Goal: Complete application form

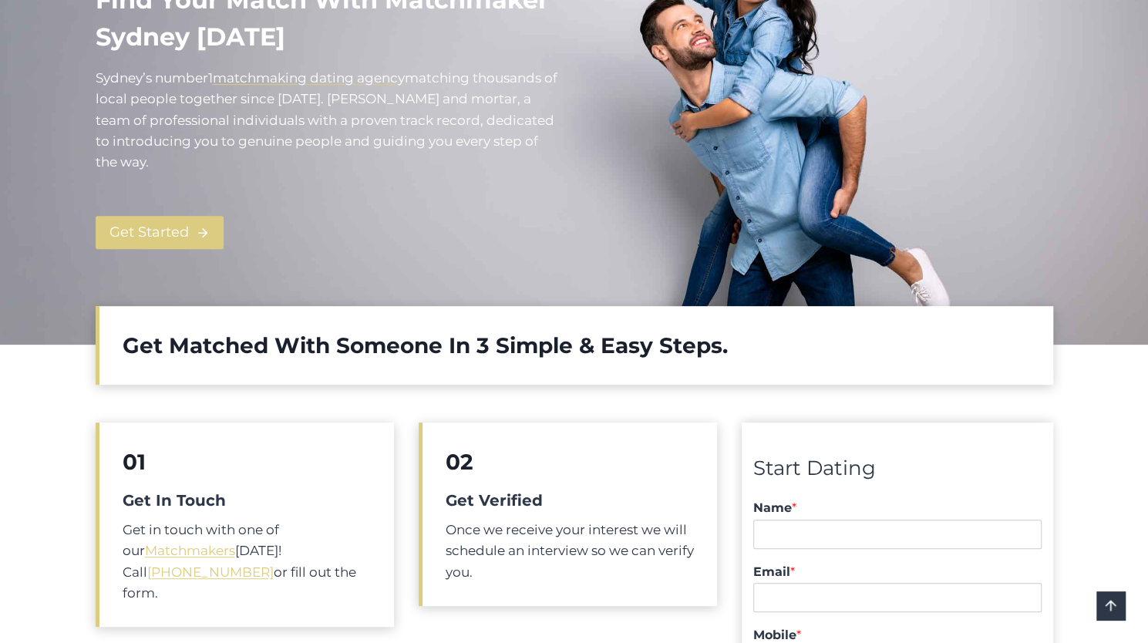
scroll to position [706, 0]
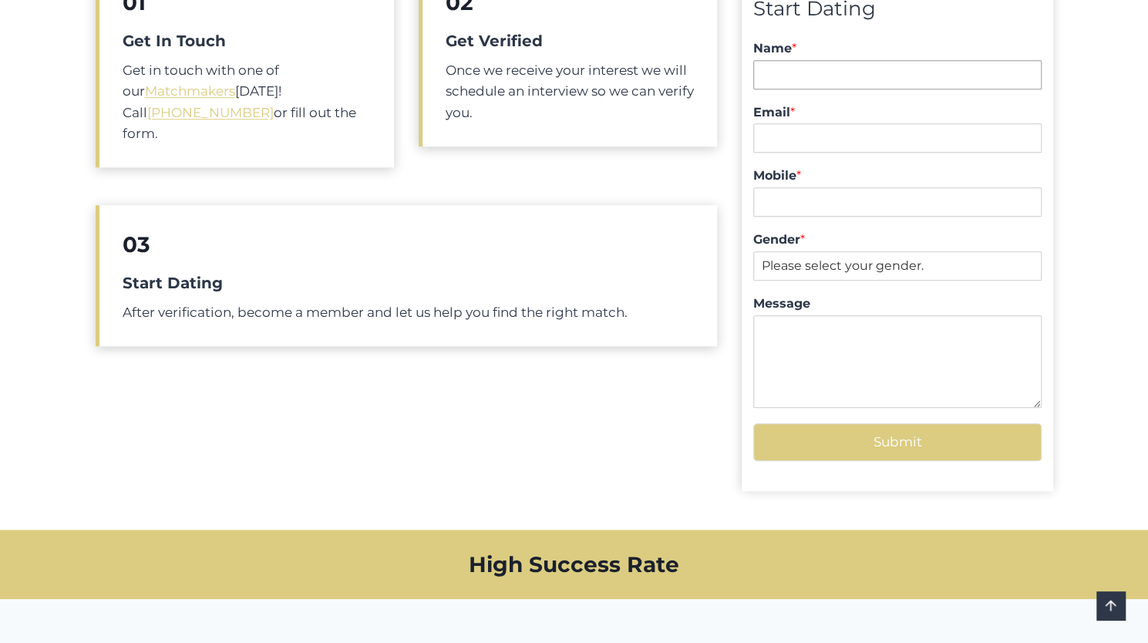
click at [865, 76] on input "Name *" at bounding box center [897, 74] width 288 height 29
type input "[PERSON_NAME]"
type input "[PERSON_NAME][EMAIL_ADDRESS][DOMAIN_NAME]"
type input "0401653379"
click at [862, 266] on select "Please select your gender. [DEMOGRAPHIC_DATA] [DEMOGRAPHIC_DATA]" at bounding box center [897, 265] width 288 height 29
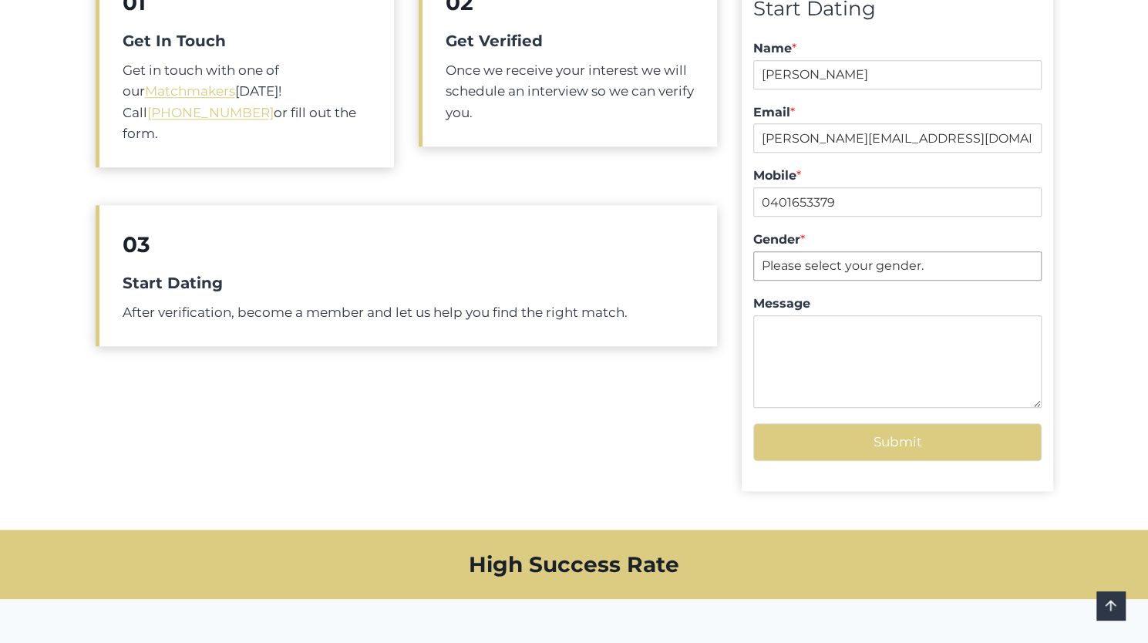
select select "[DEMOGRAPHIC_DATA]"
click at [753, 251] on select "Please select your gender. [DEMOGRAPHIC_DATA] [DEMOGRAPHIC_DATA]" at bounding box center [897, 265] width 288 height 29
click at [827, 332] on textarea "Message" at bounding box center [897, 361] width 288 height 93
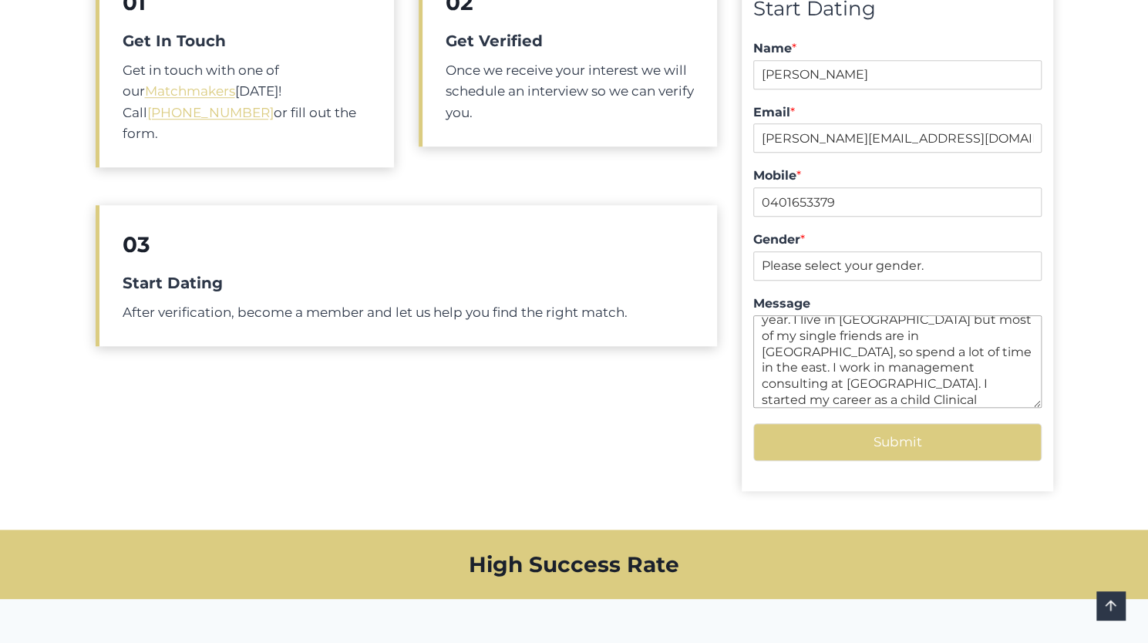
scroll to position [169, 0]
click at [821, 392] on textarea "Hi there, I am a [DEMOGRAPHIC_DATA] [DEMOGRAPHIC_DATA] living in [GEOGRAPHIC_DA…" at bounding box center [897, 361] width 288 height 93
click at [978, 396] on textarea "Hi there, I am a [DEMOGRAPHIC_DATA] [DEMOGRAPHIC_DATA] living in [GEOGRAPHIC_DA…" at bounding box center [897, 361] width 288 height 93
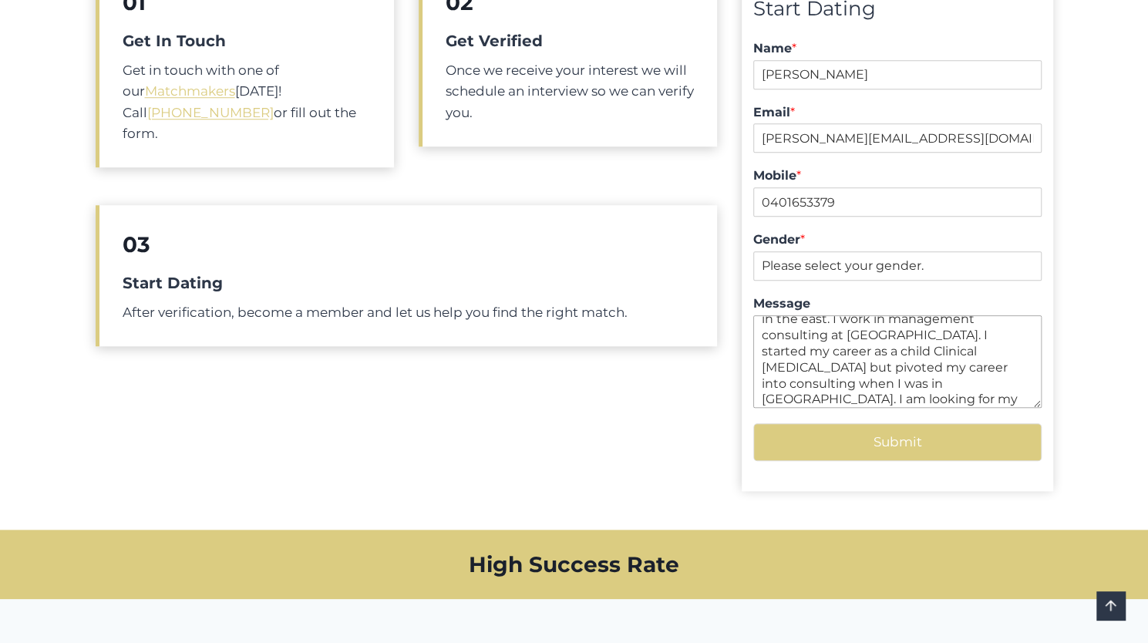
click at [952, 383] on textarea "Hi there, I am a [DEMOGRAPHIC_DATA] [DEMOGRAPHIC_DATA] living in [GEOGRAPHIC_DA…" at bounding box center [897, 361] width 288 height 93
drag, startPoint x: 891, startPoint y: 394, endPoint x: 839, endPoint y: 394, distance: 52.4
click at [839, 394] on textarea "Hi there, I am a [DEMOGRAPHIC_DATA] [DEMOGRAPHIC_DATA] living in [GEOGRAPHIC_DA…" at bounding box center [897, 361] width 288 height 93
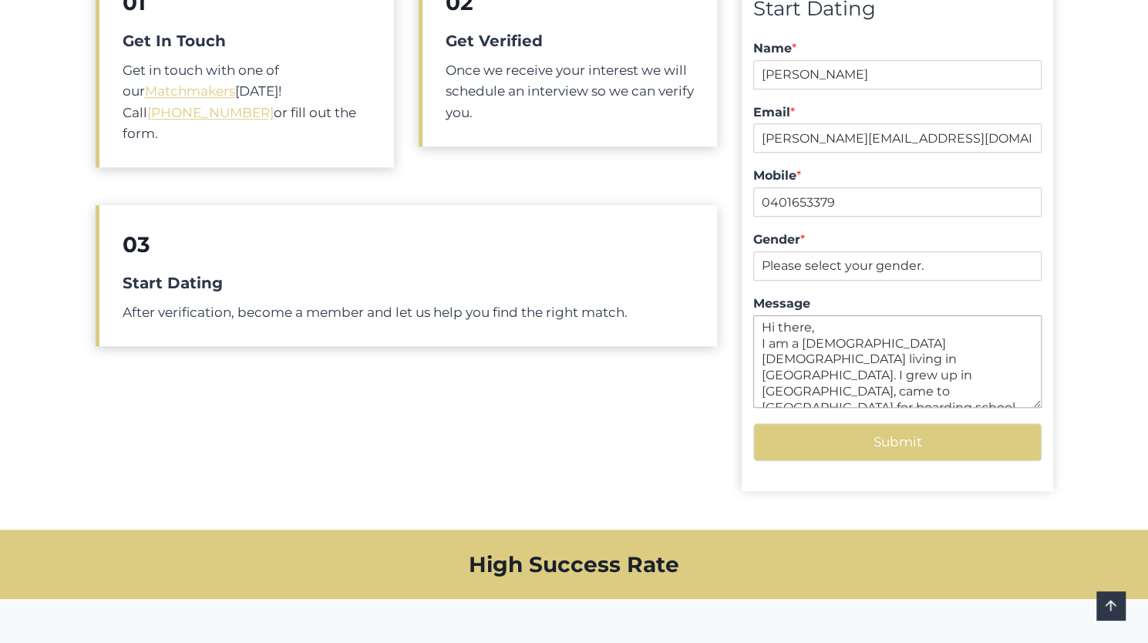
click at [888, 368] on textarea "Hi there, I am a [DEMOGRAPHIC_DATA] [DEMOGRAPHIC_DATA] living in [GEOGRAPHIC_DA…" at bounding box center [897, 361] width 288 height 93
click at [811, 366] on textarea "Hi there, I am a [DEMOGRAPHIC_DATA] [DEMOGRAPHIC_DATA] living in [GEOGRAPHIC_DA…" at bounding box center [897, 361] width 288 height 93
click at [435, 413] on div "01 Get In Touch Get in touch with one of our Matchmakers [DATE]! Call [PHONE_NU…" at bounding box center [407, 237] width 622 height 548
click at [808, 395] on textarea "Hi there, I am a [DEMOGRAPHIC_DATA] [DEMOGRAPHIC_DATA] living in [GEOGRAPHIC_DA…" at bounding box center [897, 361] width 288 height 93
paste textarea "L’i d 41-sita-con adipi elitse do Eiusmo. T inci ut la Etdolorem ali enim ad Mi…"
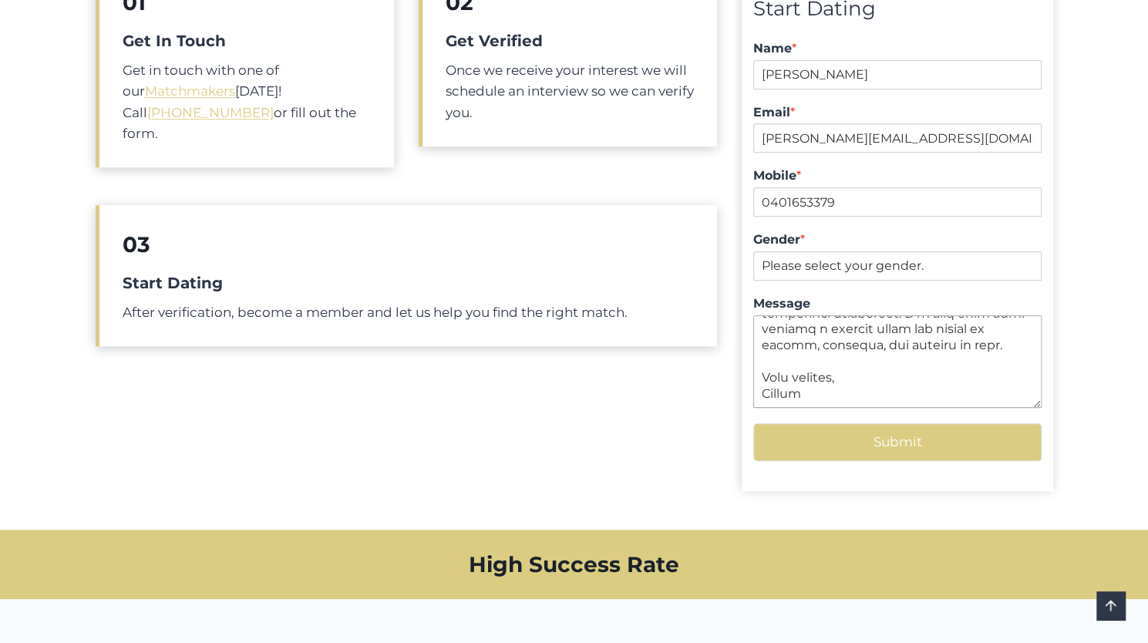
scroll to position [447, 0]
type textarea "Lo ipsum, D’s a 22-cons-adi elits doeius te Incidi. U labo et do Magnaaliq eni …"
click at [812, 451] on button "Submit" at bounding box center [897, 442] width 288 height 38
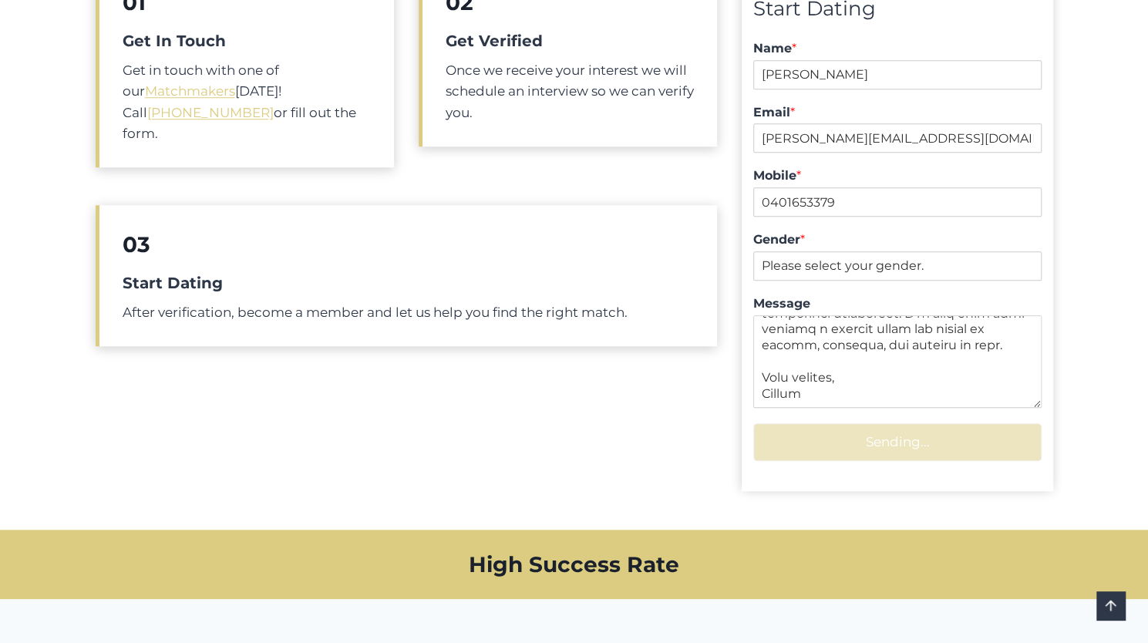
scroll to position [604, 0]
